Goal: Information Seeking & Learning: Find specific fact

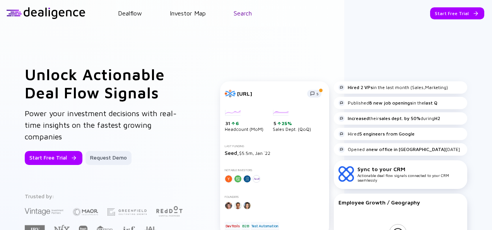
click at [243, 12] on link "Search" at bounding box center [243, 13] width 18 height 7
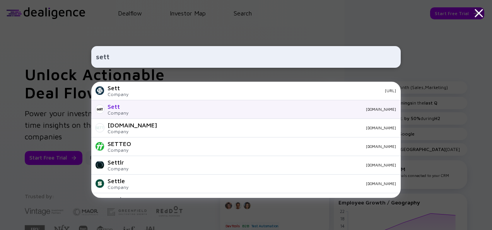
type input "sett"
click at [113, 112] on div "Company" at bounding box center [118, 113] width 21 height 6
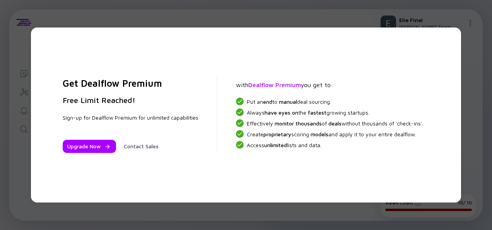
click at [320, 17] on div "Get Dealflow Premium Free Limit Reached! Sign-up for Dealflow Premium for unlim…" at bounding box center [246, 115] width 492 height 230
click at [353, 26] on div "Get Dealflow Premium Free Limit Reached! Sign-up for Dealflow Premium for unlim…" at bounding box center [246, 115] width 492 height 230
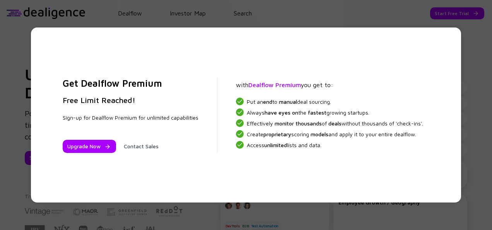
click at [338, 25] on div "Get Dealflow Premium Free Limit Reached! Sign-up for Dealflow Premium for unlim…" at bounding box center [246, 115] width 492 height 230
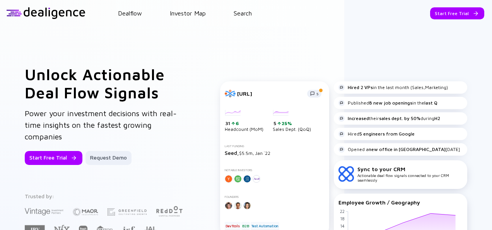
click at [257, 17] on header "Dealflow Investor Map Search Start Free Trial Dealflow Investor Map Start Free …" at bounding box center [246, 13] width 492 height 26
click at [254, 15] on div "Dealflow Investor Map Search" at bounding box center [289, 13] width 407 height 7
click at [248, 15] on link "Search" at bounding box center [243, 13] width 18 height 7
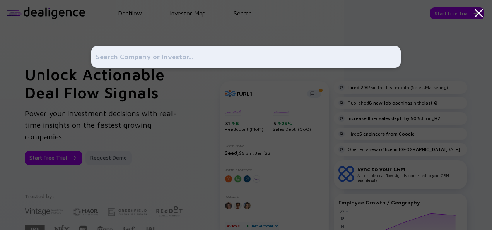
click at [248, 15] on div at bounding box center [246, 115] width 310 height 230
click at [337, 29] on div at bounding box center [246, 115] width 310 height 230
click at [477, 11] on icon at bounding box center [478, 13] width 7 height 7
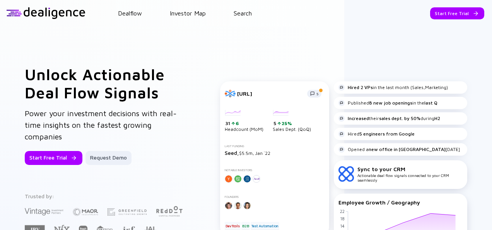
click at [299, 41] on div "Unlock Actionable Deal Flow Signals Power your investment decisions with real-t…" at bounding box center [246, 175] width 492 height 298
